Goal: Task Accomplishment & Management: Manage account settings

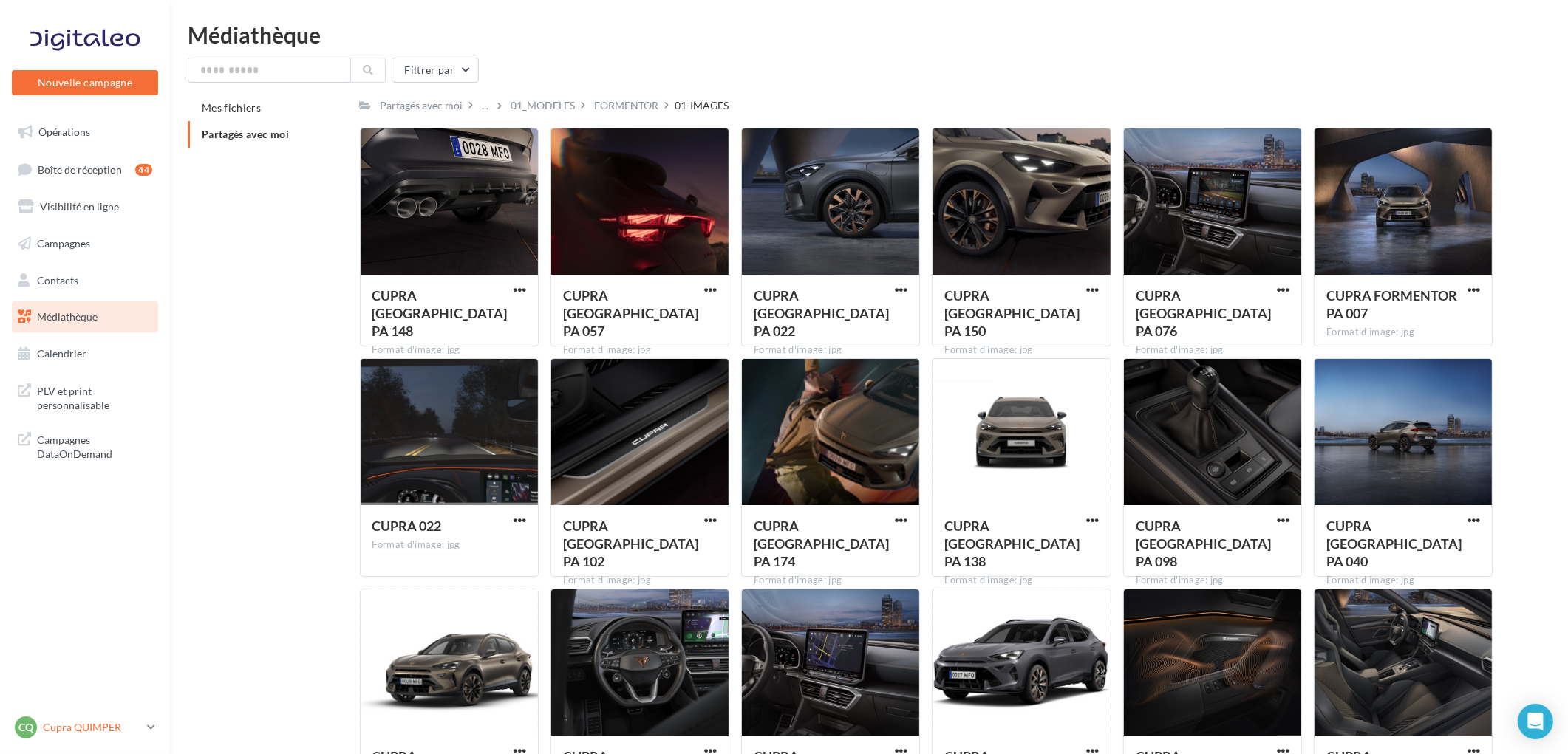
click at [43, 729] on p "Cupra QUIMPER" at bounding box center [92, 727] width 98 height 15
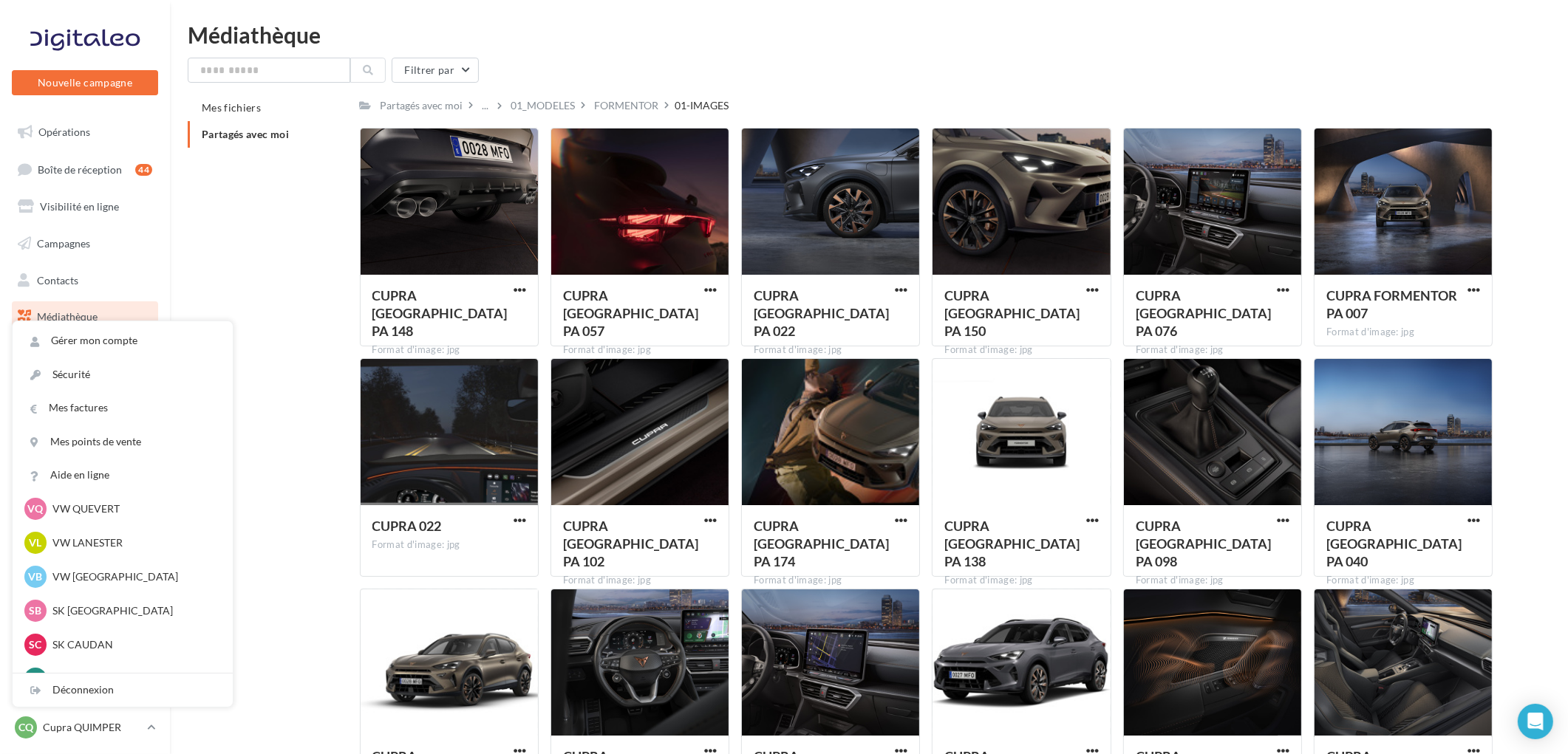
scroll to position [246, 0]
click at [101, 608] on p "VW [GEOGRAPHIC_DATA]" at bounding box center [133, 613] width 162 height 15
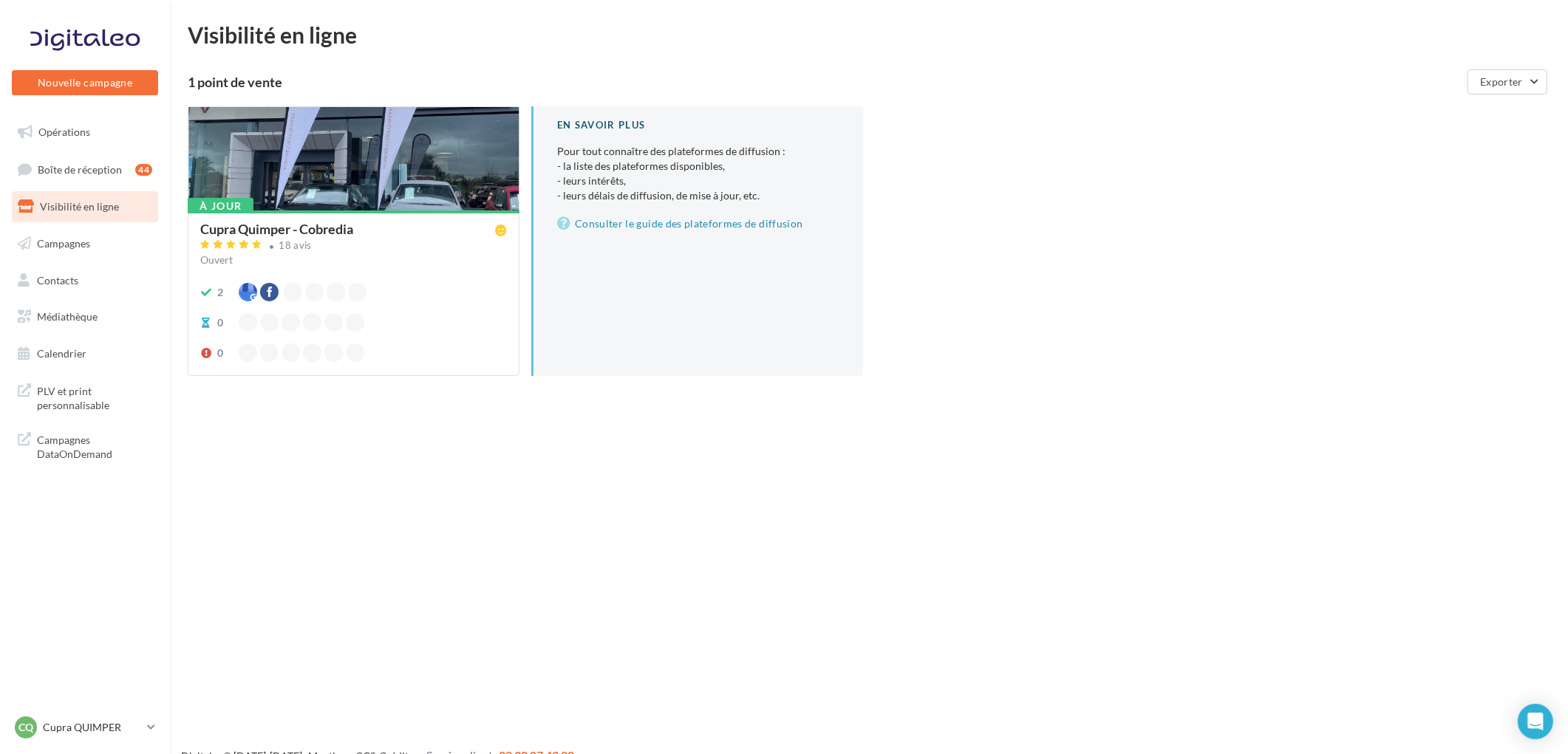
click at [343, 227] on div "Cupra Quimper - Cobredia" at bounding box center [276, 228] width 153 height 13
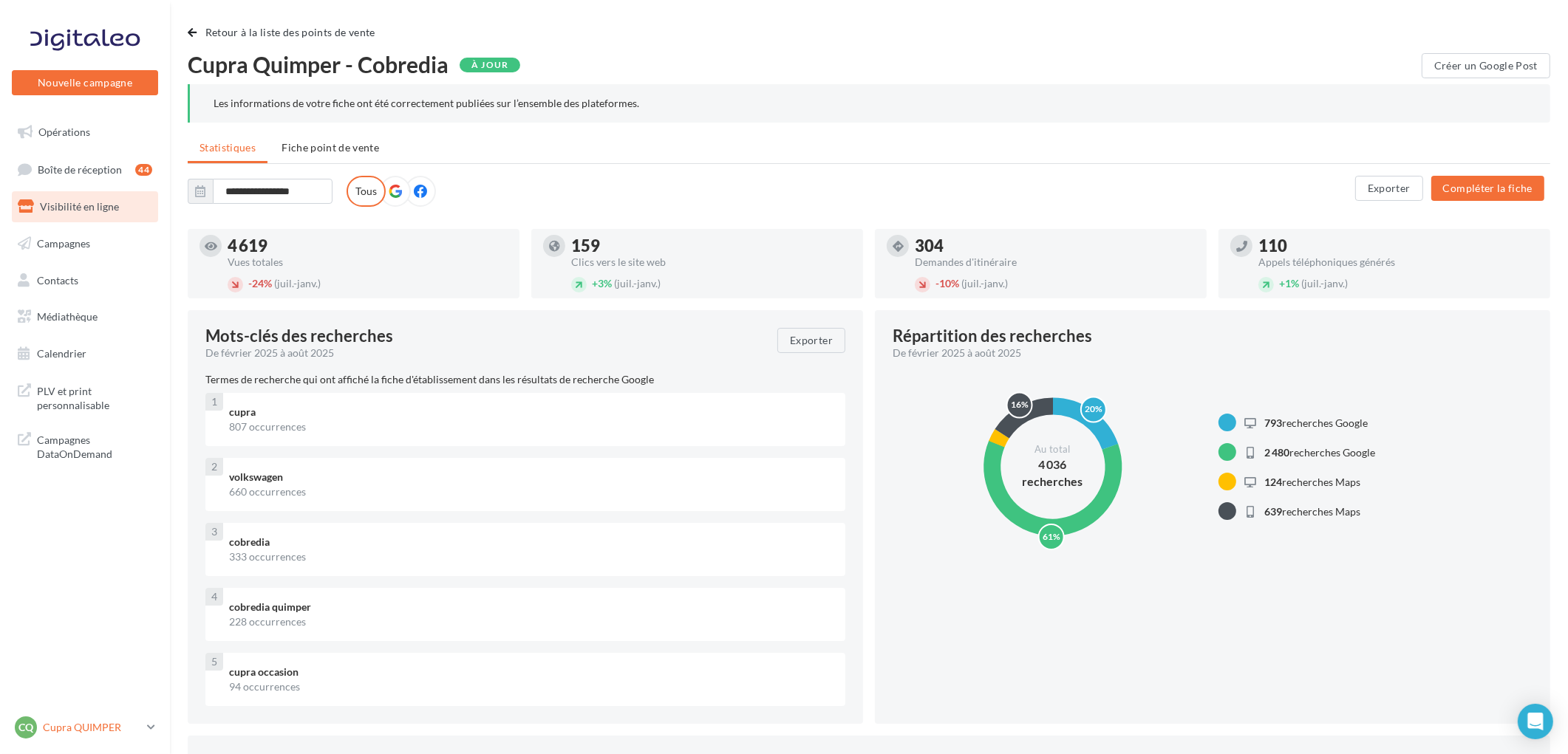
click at [55, 732] on p "Cupra QUIMPER" at bounding box center [92, 727] width 98 height 15
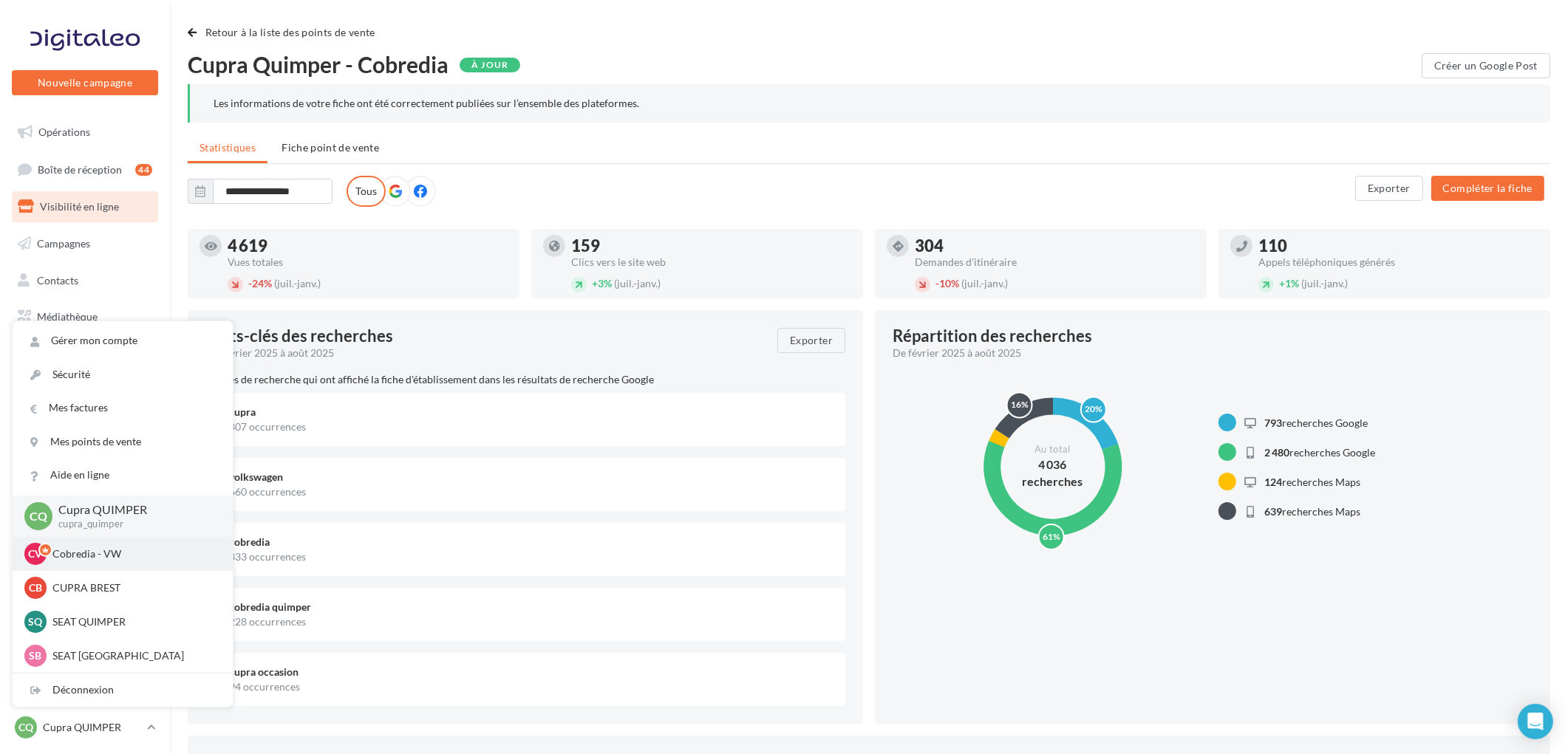
click at [107, 553] on p "Cobredia - VW" at bounding box center [133, 553] width 162 height 15
